Goal: Task Accomplishment & Management: Manage account settings

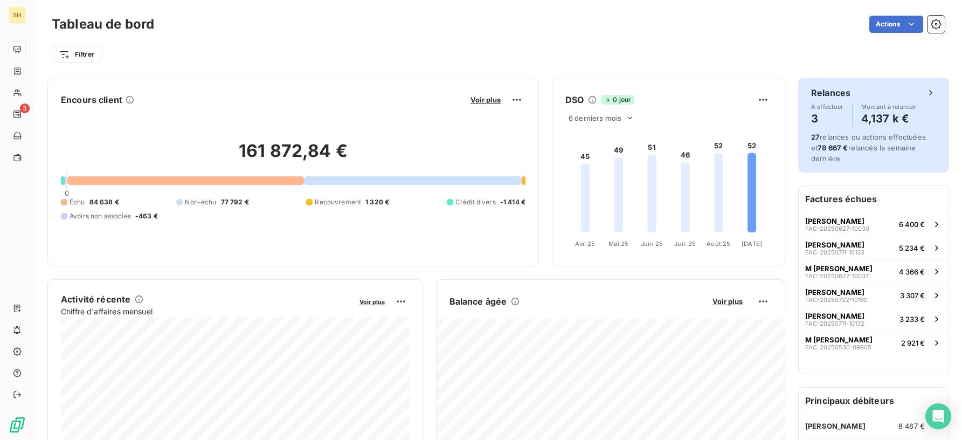
click at [880, 145] on span "27 relances ou actions effectuées et 78 667 € relancés la semaine dernière." at bounding box center [868, 148] width 115 height 30
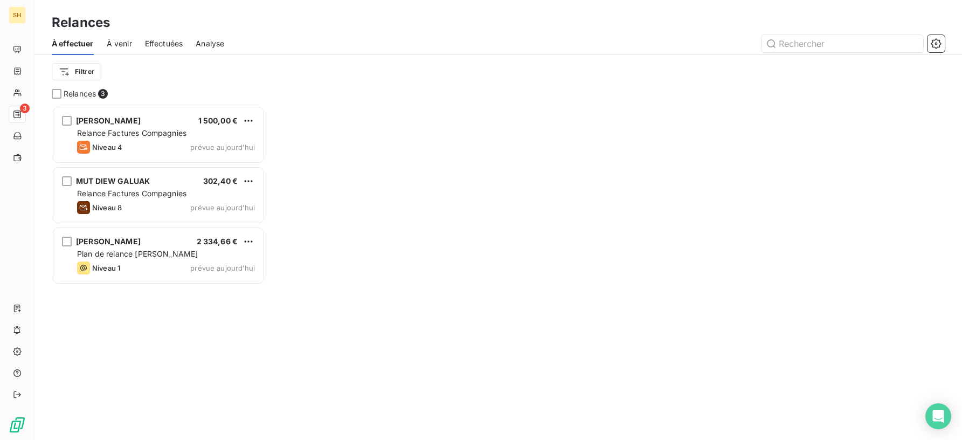
scroll to position [334, 214]
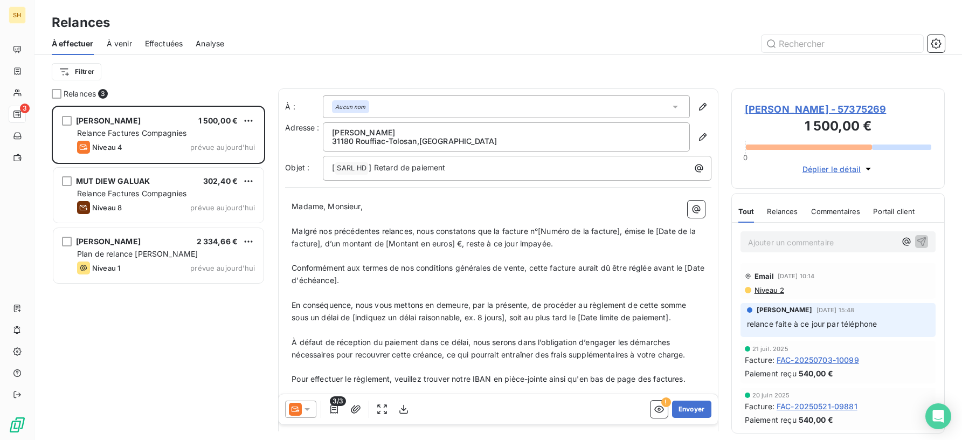
click at [308, 413] on icon at bounding box center [307, 408] width 11 height 11
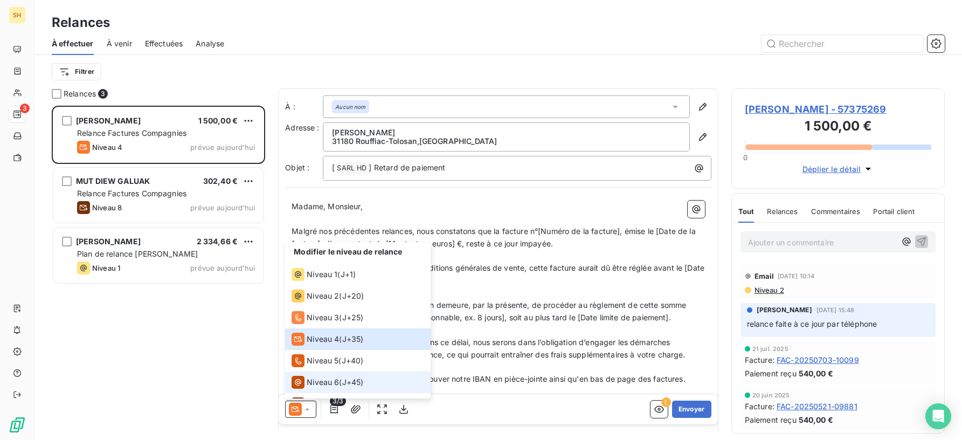
click at [318, 377] on span "Niveau 6" at bounding box center [323, 382] width 32 height 11
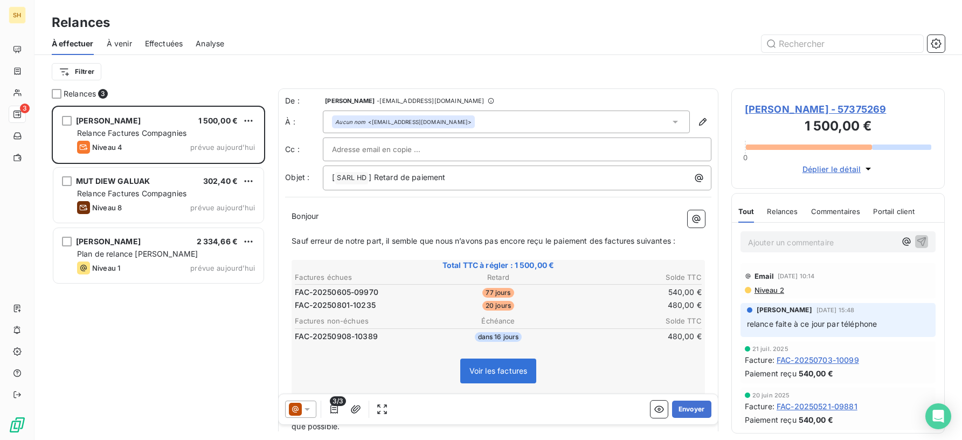
click at [781, 290] on span "Niveau 2" at bounding box center [768, 290] width 31 height 9
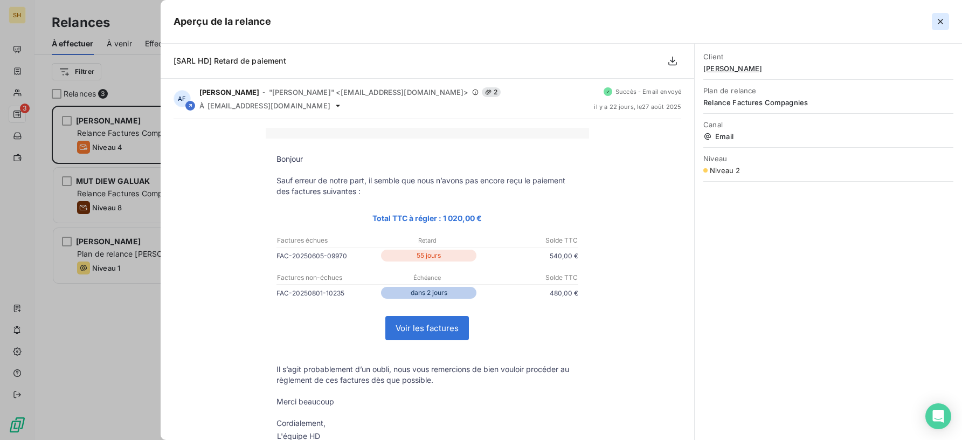
click at [943, 20] on icon "button" at bounding box center [940, 21] width 11 height 11
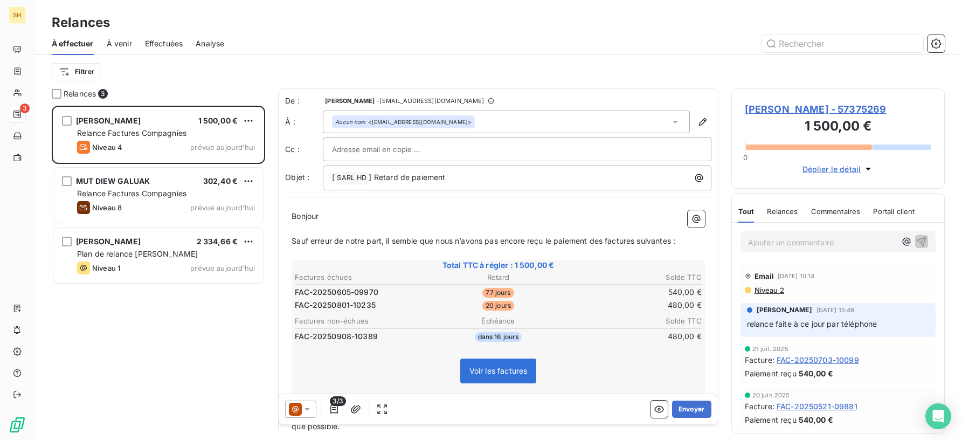
click at [771, 291] on span "Niveau 2" at bounding box center [768, 290] width 31 height 9
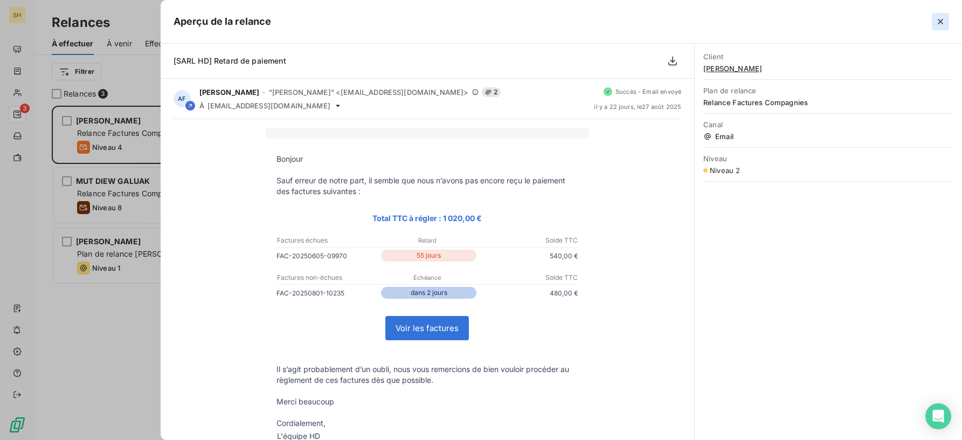
click at [944, 23] on icon "button" at bounding box center [940, 21] width 11 height 11
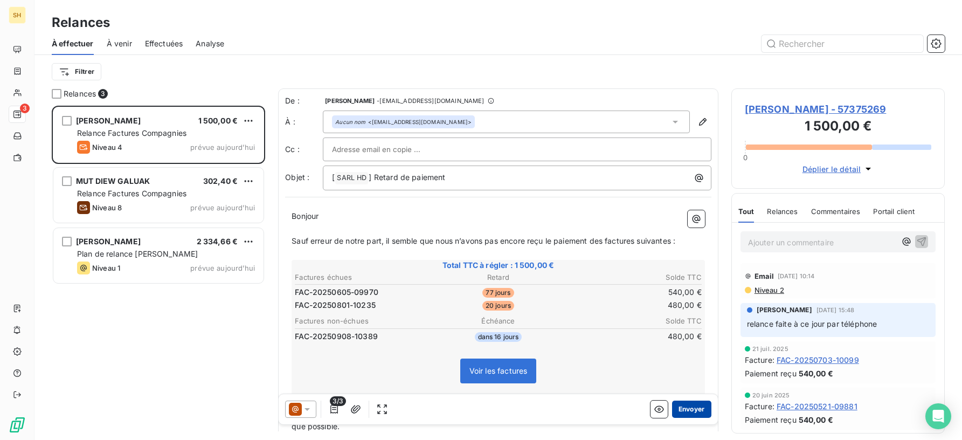
click at [694, 412] on button "Envoyer" at bounding box center [691, 408] width 39 height 17
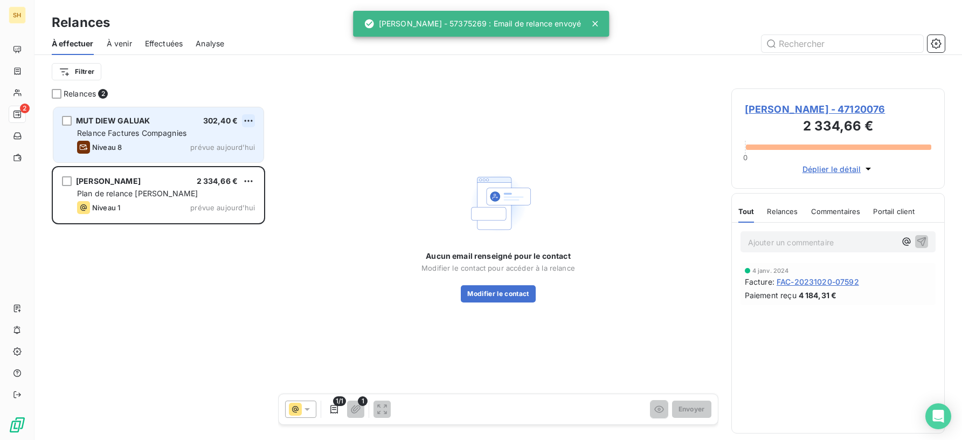
click at [249, 121] on html "SH 2 Relances À effectuer À venir Effectuées Analyse Filtrer Relances 2 MUT DIE…" at bounding box center [481, 220] width 962 height 440
click at [213, 162] on div "Passer cette action" at bounding box center [202, 161] width 96 height 17
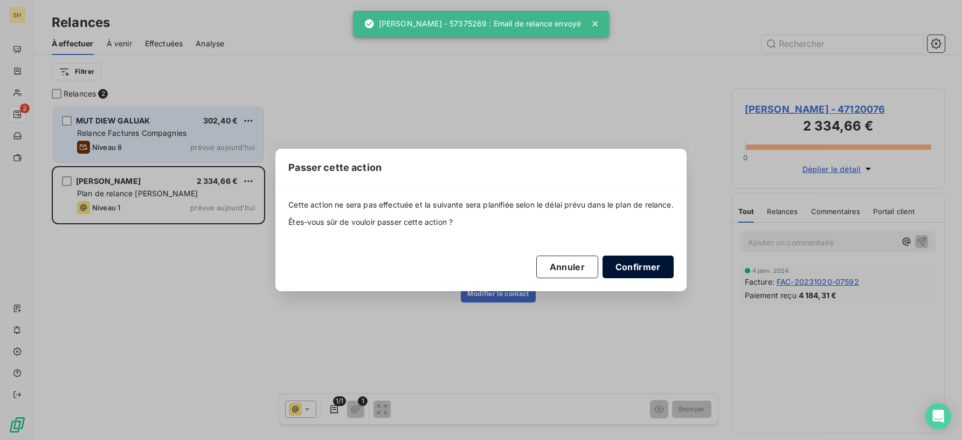
click at [660, 268] on button "Confirmer" at bounding box center [637, 266] width 71 height 23
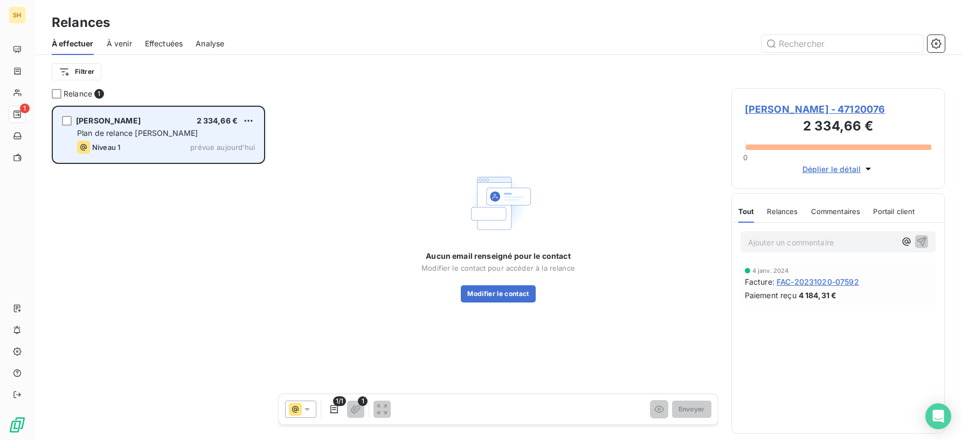
click at [867, 110] on span "[PERSON_NAME] - 47120076" at bounding box center [837, 109] width 186 height 15
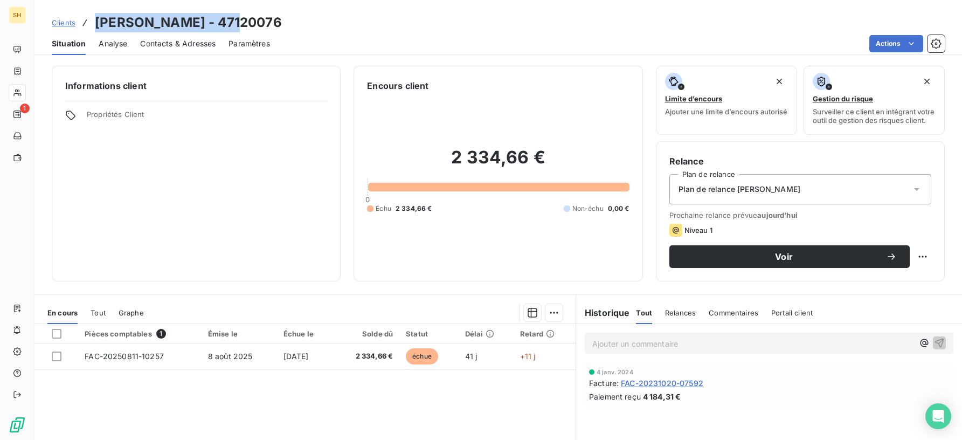
drag, startPoint x: 239, startPoint y: 19, endPoint x: 94, endPoint y: 20, distance: 145.4
click at [95, 20] on h3 "[PERSON_NAME] - 47120076" at bounding box center [188, 22] width 187 height 19
copy h3 "[PERSON_NAME]"
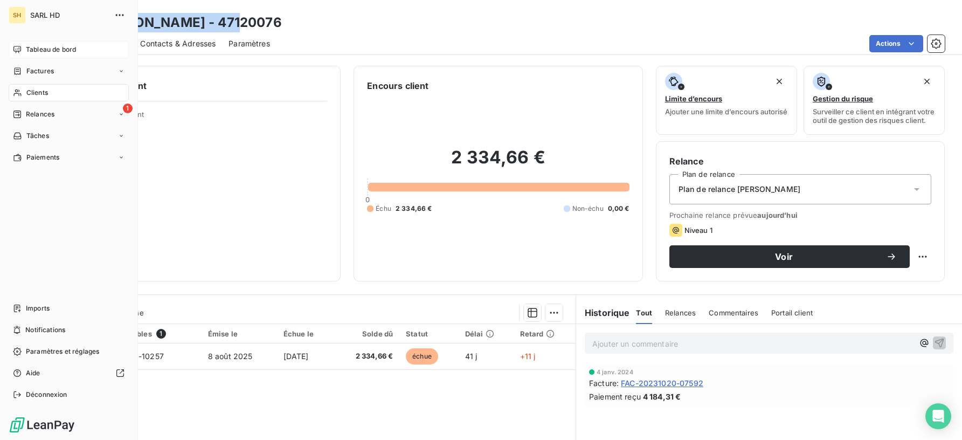
click at [55, 45] on span "Tableau de bord" at bounding box center [51, 50] width 50 height 10
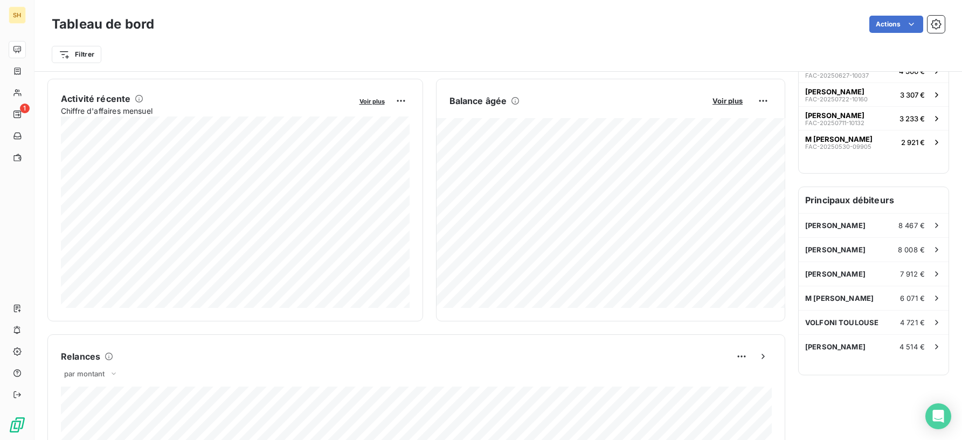
scroll to position [200, 0]
click at [857, 249] on span "[PERSON_NAME]" at bounding box center [835, 250] width 60 height 9
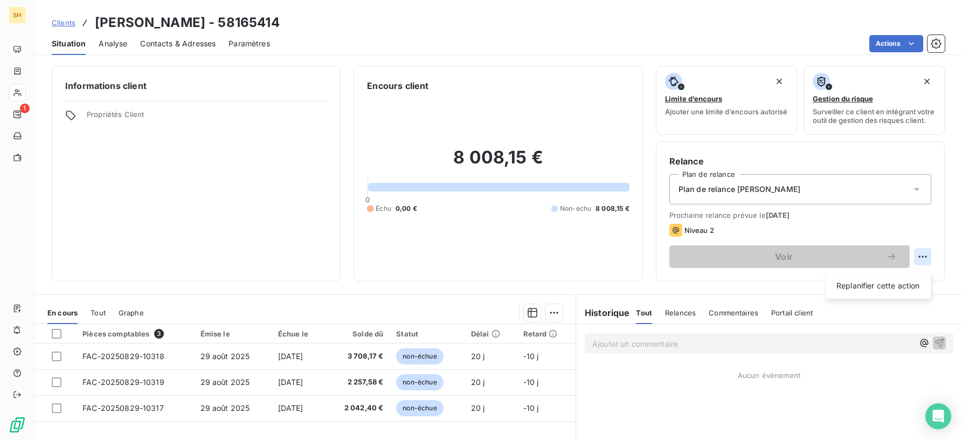
click at [922, 262] on html "SH 1 Clients [PERSON_NAME] - 58165414 Situation Analyse Contacts & Adresses Par…" at bounding box center [481, 220] width 962 height 440
click at [909, 279] on div "Replanifier cette action" at bounding box center [878, 285] width 96 height 17
select select "8"
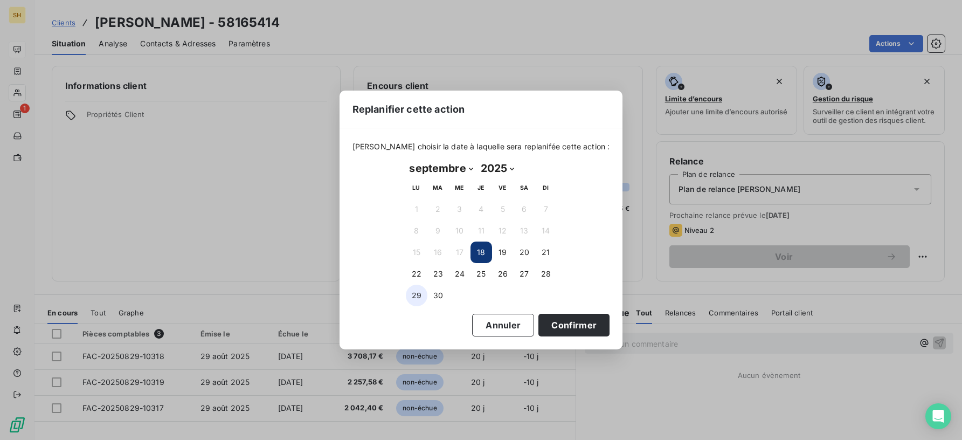
click at [412, 293] on button "29" at bounding box center [417, 295] width 22 height 22
click at [572, 329] on button "Confirmer" at bounding box center [573, 325] width 71 height 23
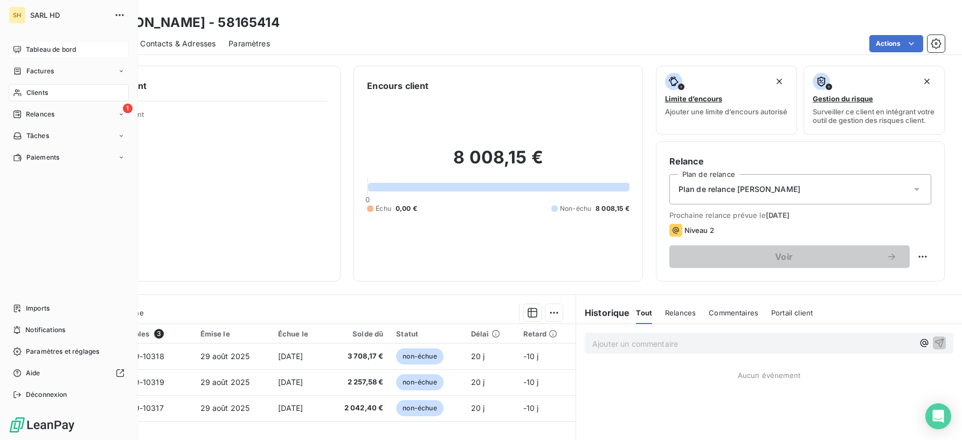
click at [15, 46] on icon at bounding box center [17, 49] width 9 height 9
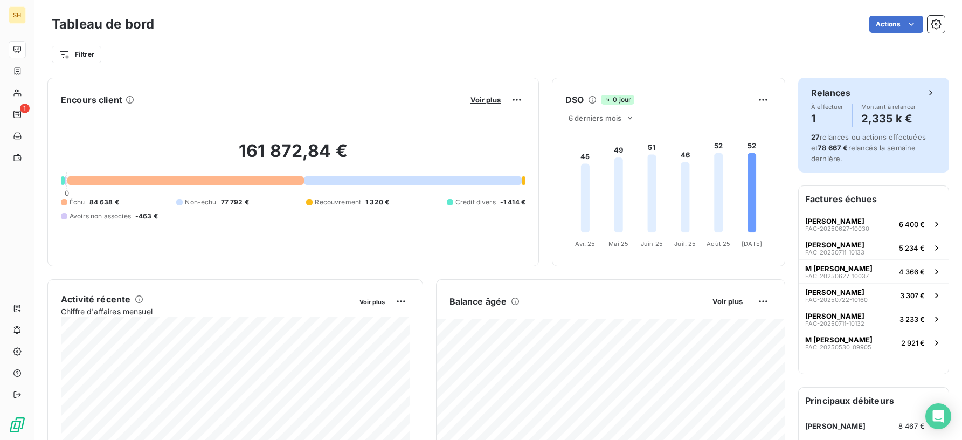
click at [924, 153] on div "27 relances ou actions effectuées et 78 667 € relancés la semaine dernière." at bounding box center [873, 147] width 125 height 32
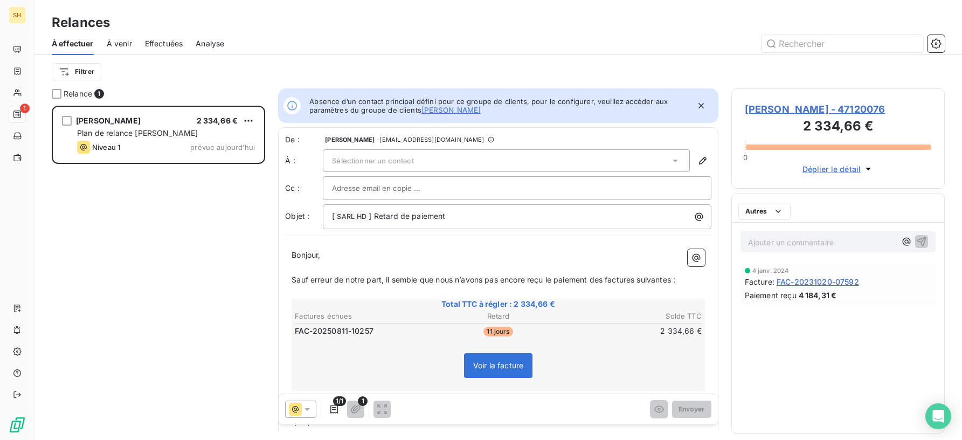
scroll to position [334, 214]
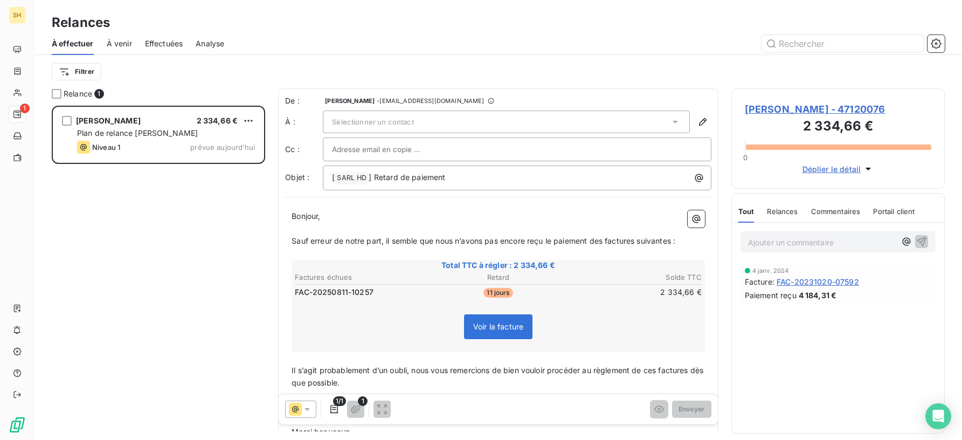
click at [652, 124] on div "Sélectionner un contact" at bounding box center [506, 121] width 367 height 23
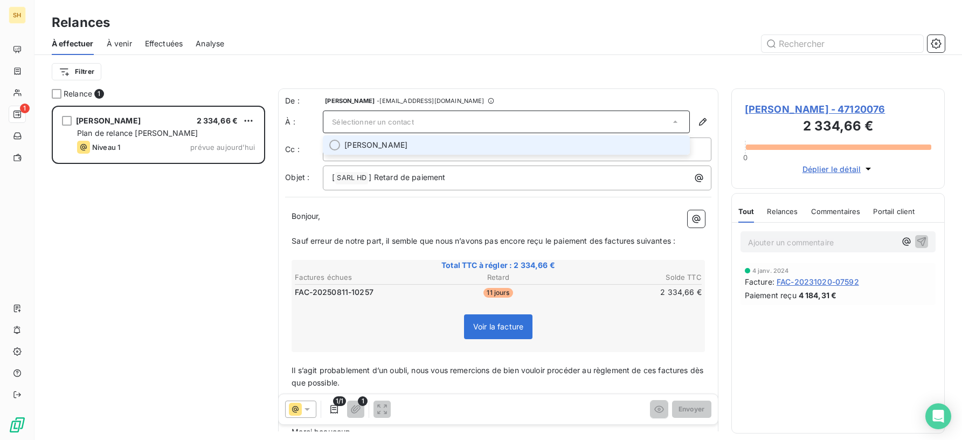
click at [626, 141] on span "[PERSON_NAME]" at bounding box center [513, 145] width 339 height 11
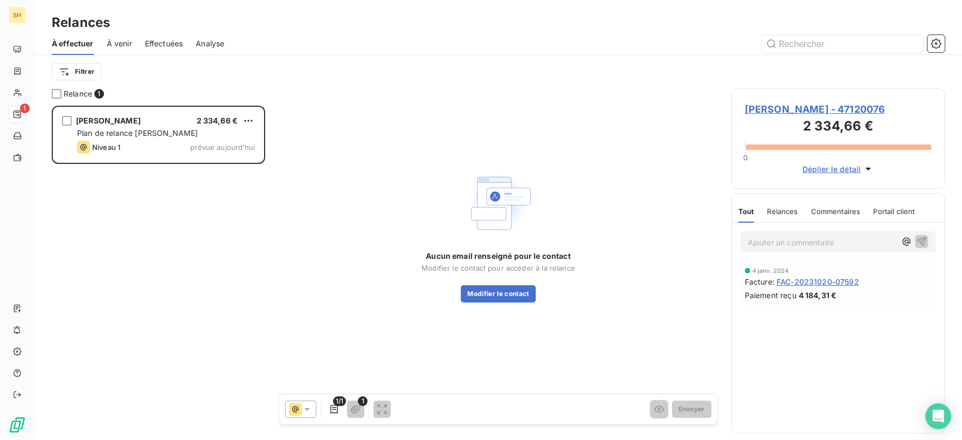
click at [870, 108] on span "[PERSON_NAME] - 47120076" at bounding box center [837, 109] width 186 height 15
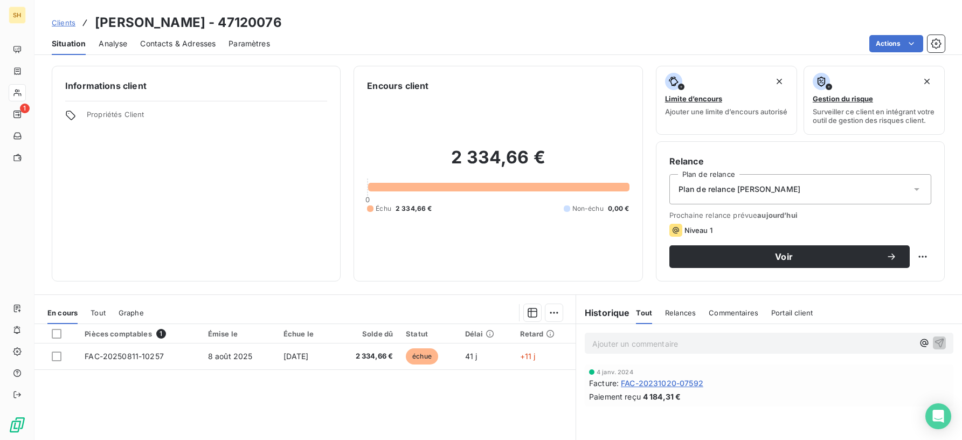
click at [176, 46] on span "Contacts & Adresses" at bounding box center [177, 43] width 75 height 11
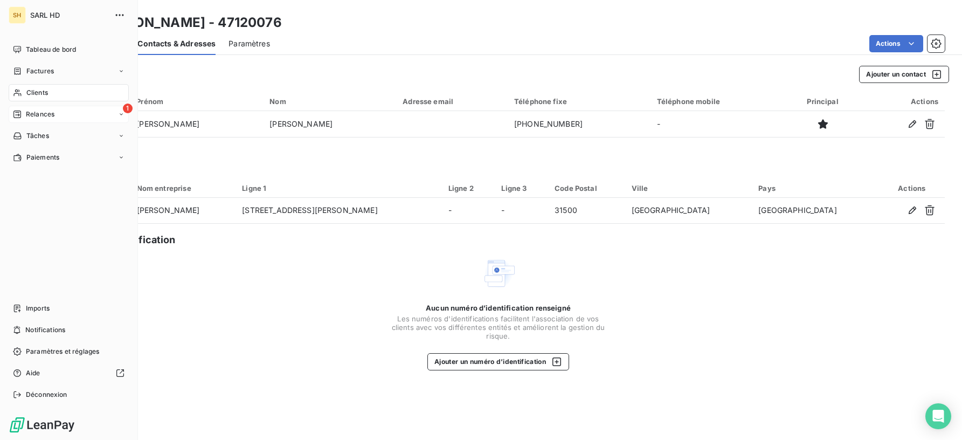
click at [23, 114] on div "Relances" at bounding box center [33, 114] width 41 height 10
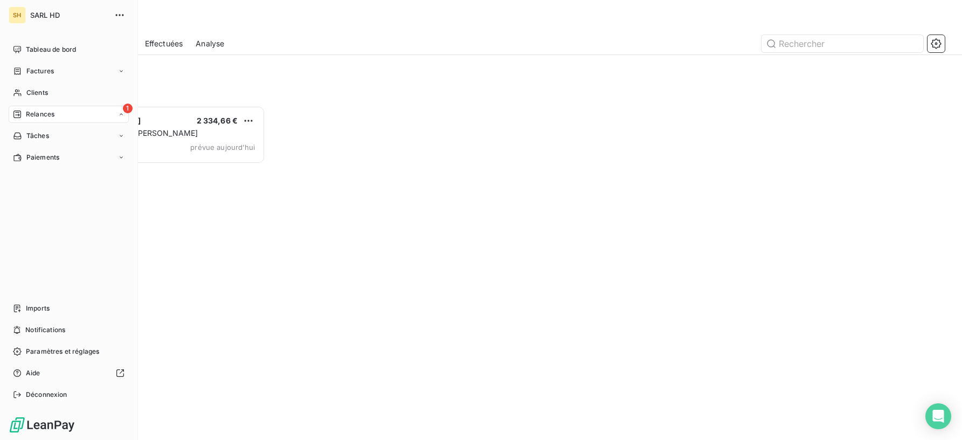
scroll to position [334, 214]
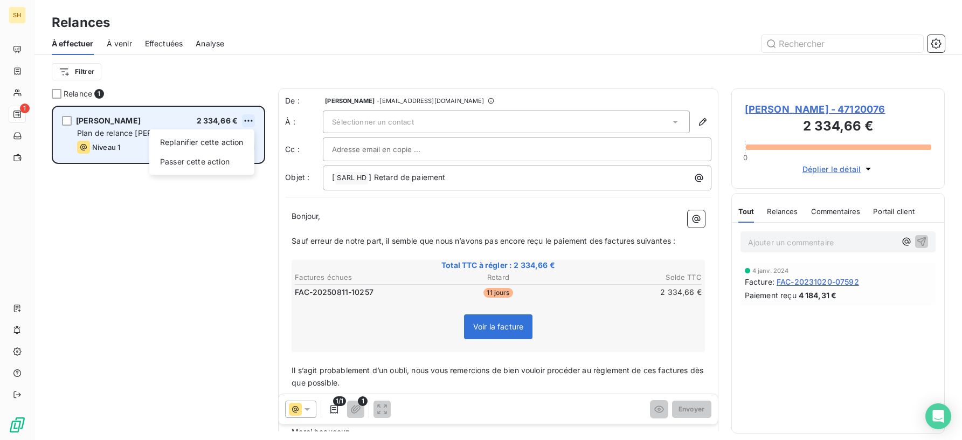
click at [246, 119] on html "SH 1 Relances À effectuer À venir Effectuées Analyse Filtrer Relance 1 [PERSON_…" at bounding box center [481, 220] width 962 height 440
click at [211, 143] on div "Replanifier cette action" at bounding box center [202, 142] width 96 height 17
select select "8"
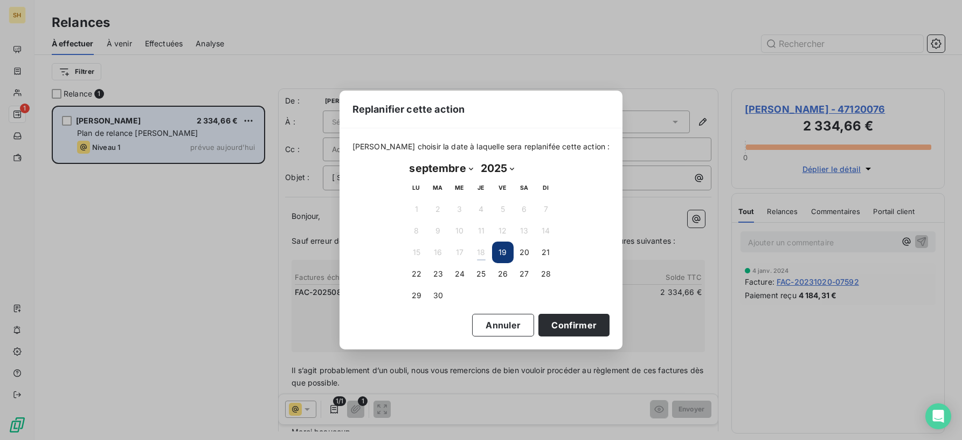
drag, startPoint x: 415, startPoint y: 273, endPoint x: 485, endPoint y: 296, distance: 74.3
click at [416, 273] on button "22" at bounding box center [417, 274] width 22 height 22
click at [549, 322] on button "Confirmer" at bounding box center [573, 325] width 71 height 23
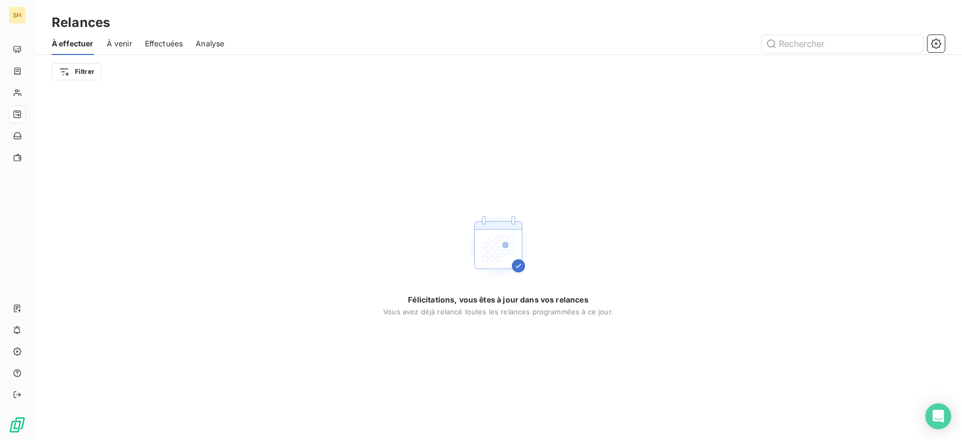
click at [127, 40] on span "À venir" at bounding box center [119, 43] width 25 height 11
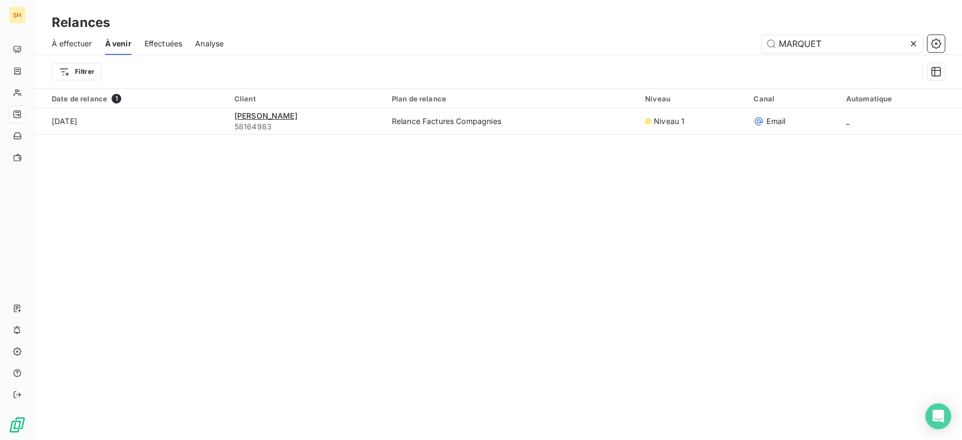
click at [916, 41] on icon at bounding box center [913, 43] width 11 height 11
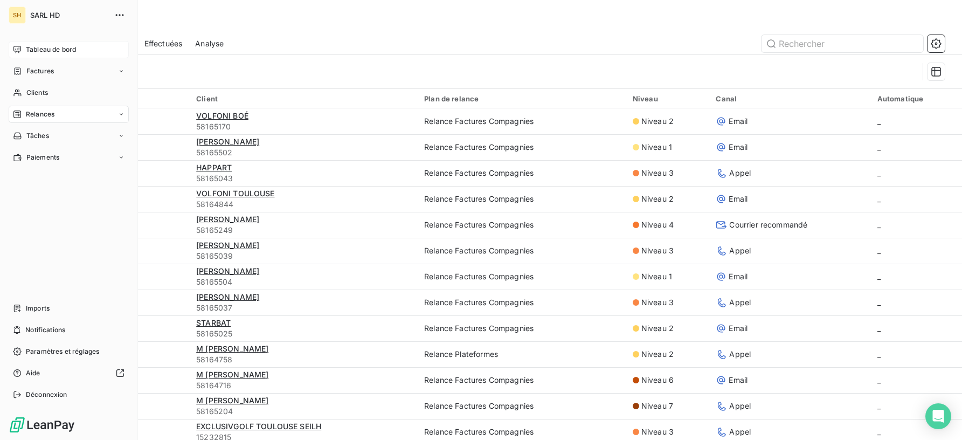
click at [23, 51] on div "Tableau de bord" at bounding box center [69, 49] width 120 height 17
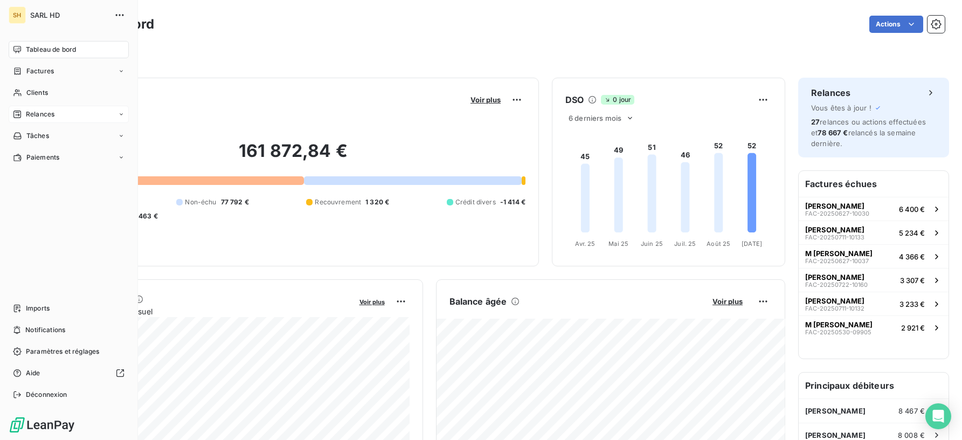
click at [54, 115] on span "Relances" at bounding box center [40, 114] width 29 height 10
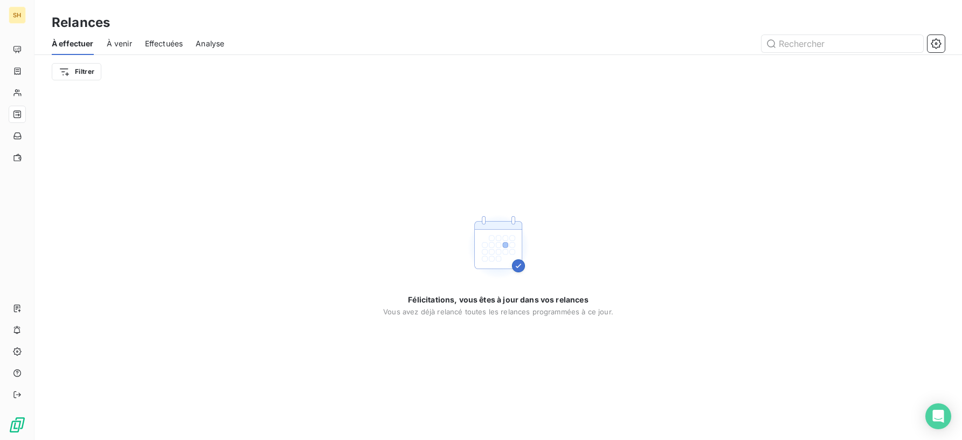
click at [116, 41] on span "À venir" at bounding box center [119, 43] width 25 height 11
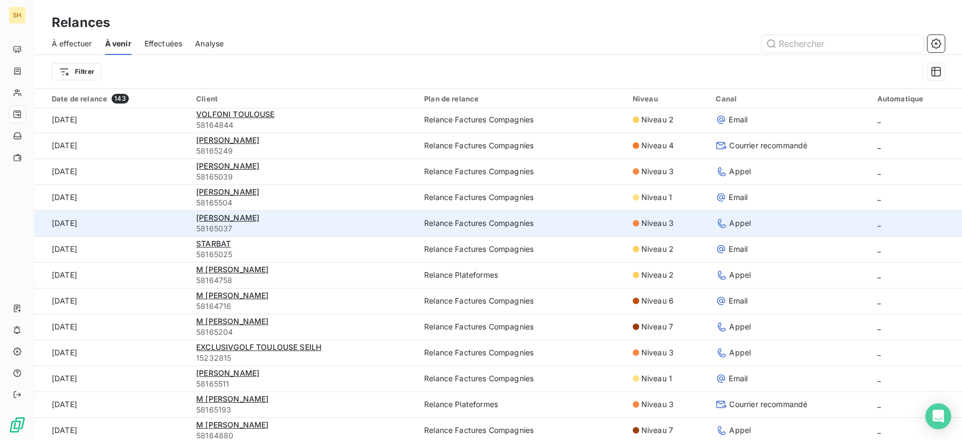
scroll to position [136, 0]
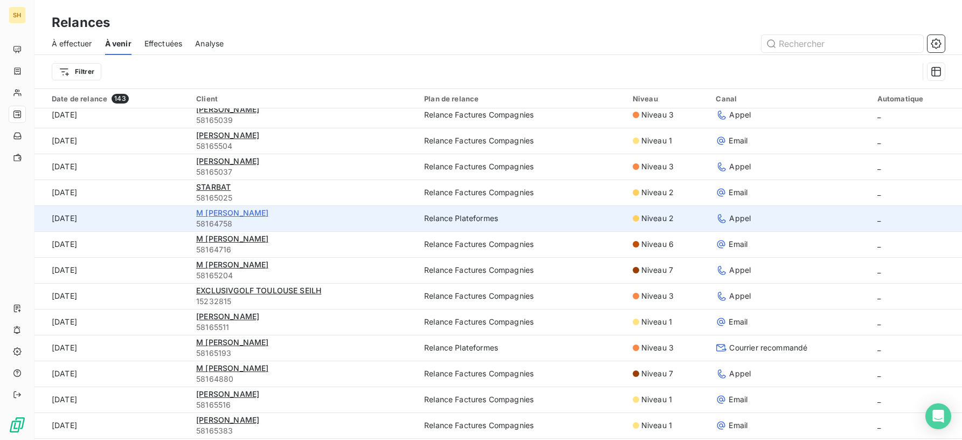
click at [257, 212] on span "M [PERSON_NAME]" at bounding box center [232, 212] width 72 height 9
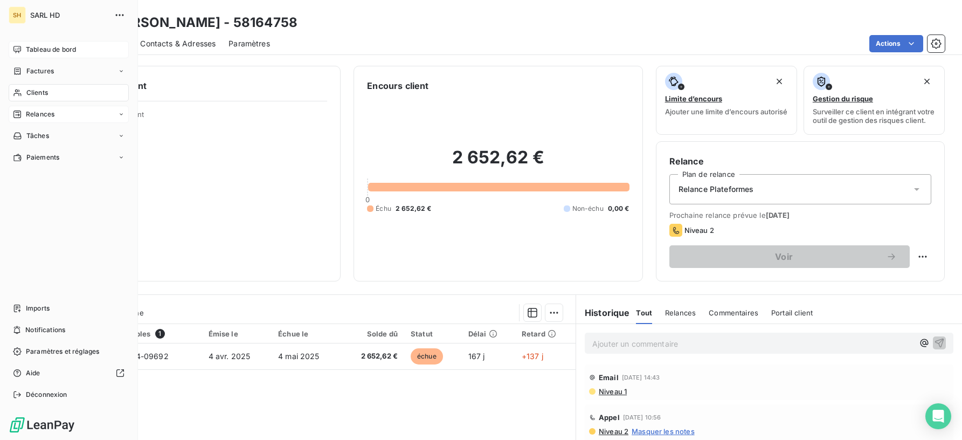
click at [17, 47] on icon at bounding box center [17, 49] width 9 height 9
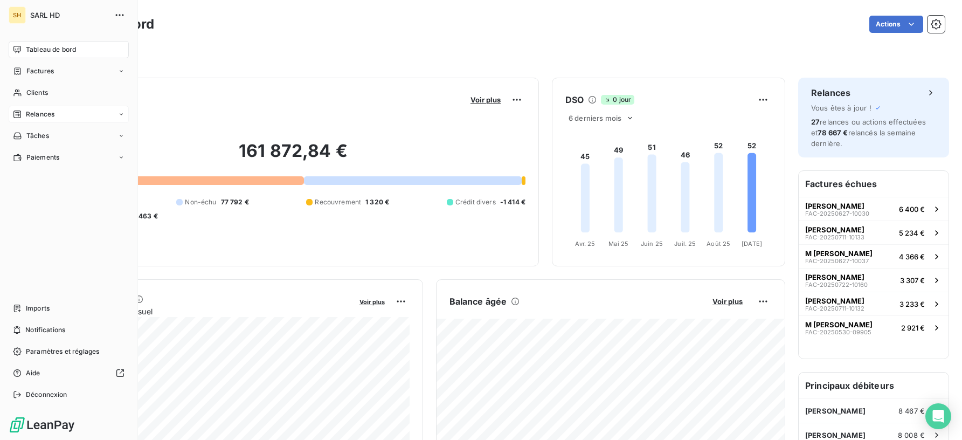
click at [32, 111] on span "Relances" at bounding box center [40, 114] width 29 height 10
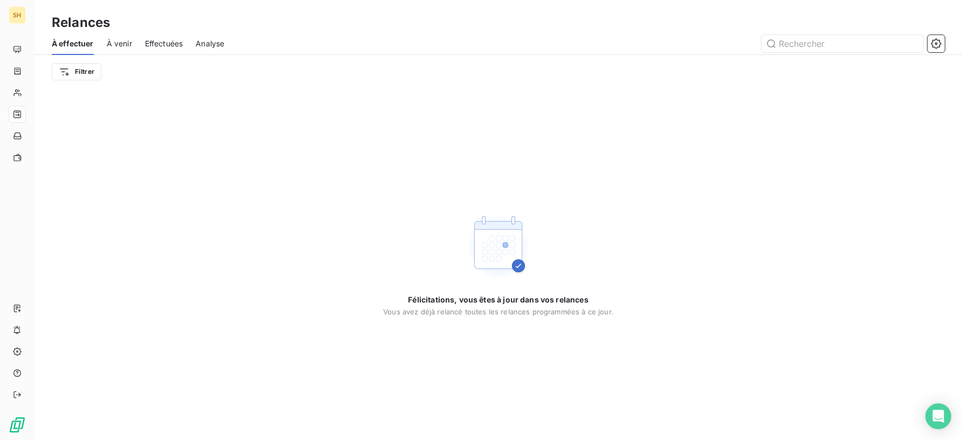
click at [107, 41] on span "À venir" at bounding box center [119, 43] width 25 height 11
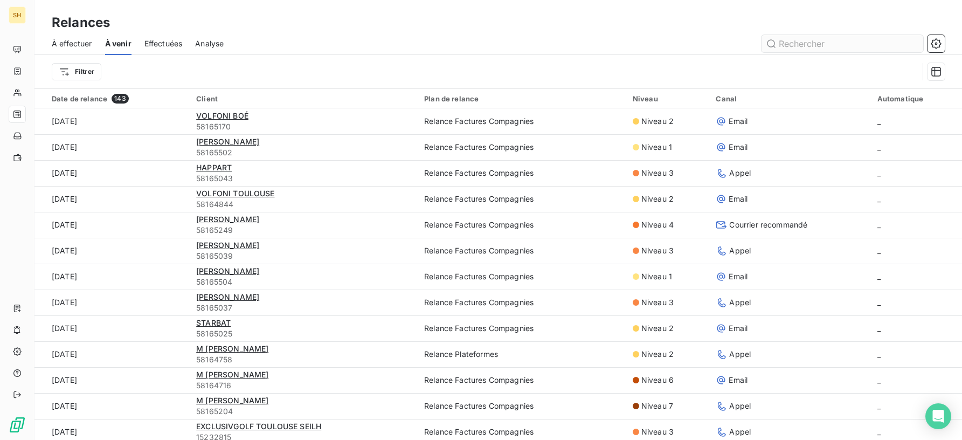
click at [823, 35] on input "text" at bounding box center [842, 43] width 162 height 17
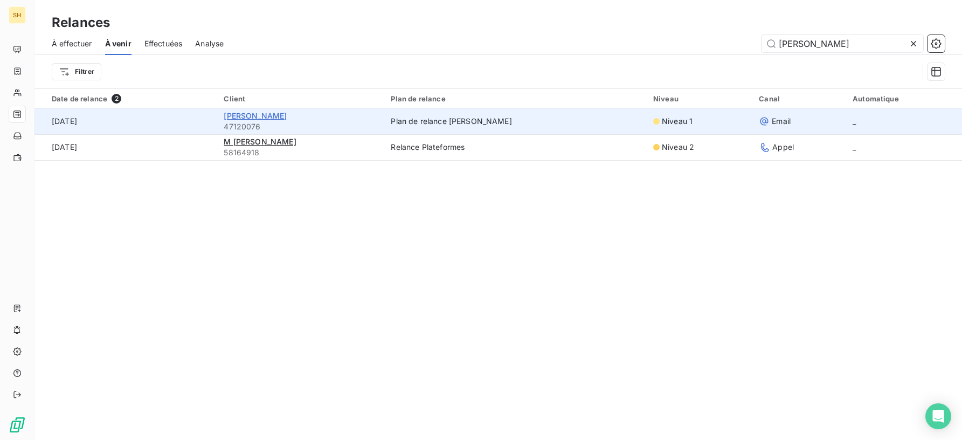
type input "[PERSON_NAME]"
click at [283, 115] on span "[PERSON_NAME]" at bounding box center [255, 115] width 63 height 9
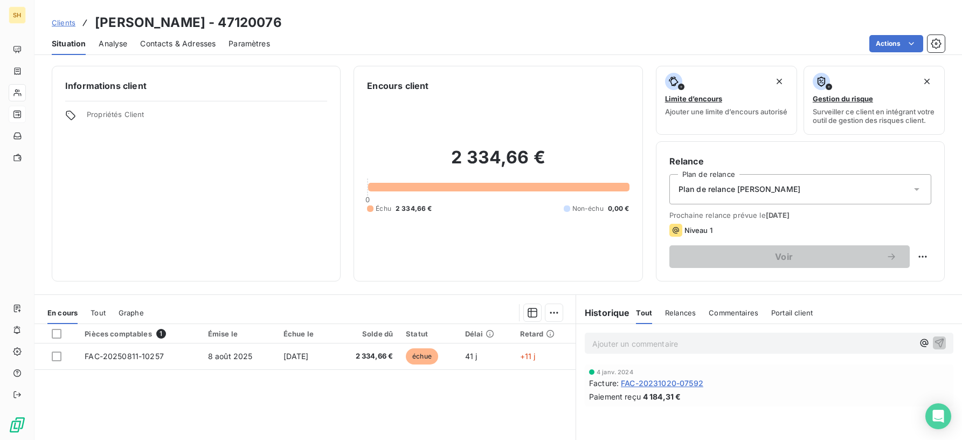
click at [615, 350] on p "Ajouter un commentaire ﻿" at bounding box center [752, 343] width 321 height 13
click at [942, 347] on icon "button" at bounding box center [939, 342] width 9 height 9
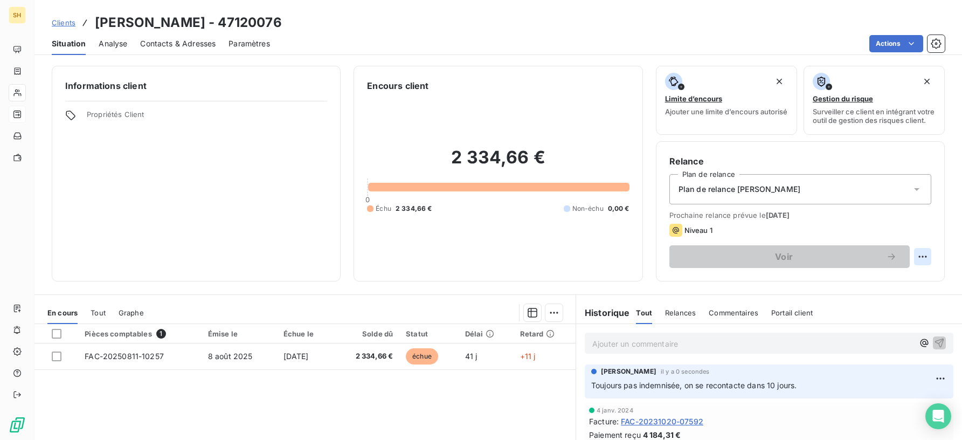
click at [926, 260] on html "SH Clients [PERSON_NAME] - 47120076 Situation Analyse Contacts & Adresses Param…" at bounding box center [481, 220] width 962 height 440
click at [882, 285] on div "Replanifier cette action" at bounding box center [878, 285] width 96 height 17
select select "8"
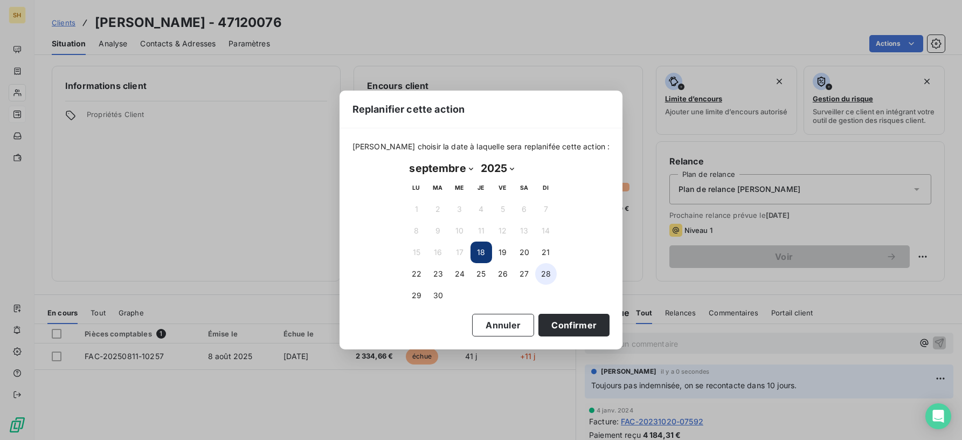
click at [544, 273] on button "28" at bounding box center [546, 274] width 22 height 22
click at [423, 296] on button "29" at bounding box center [417, 295] width 22 height 22
click at [545, 312] on div "[DATE] Month: janvier février mars avril mai juin juillet août septembre octobr…" at bounding box center [481, 233] width 166 height 162
click at [550, 323] on button "Confirmer" at bounding box center [573, 325] width 71 height 23
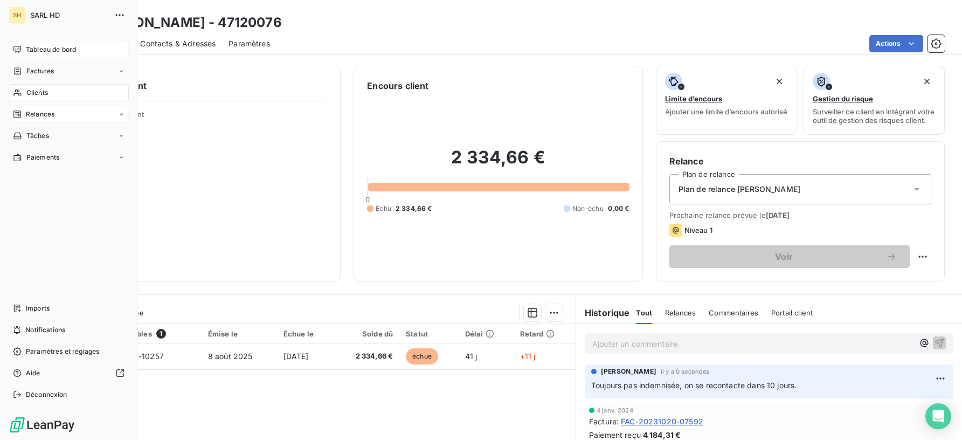
click at [31, 47] on span "Tableau de bord" at bounding box center [51, 50] width 50 height 10
